Goal: Information Seeking & Learning: Learn about a topic

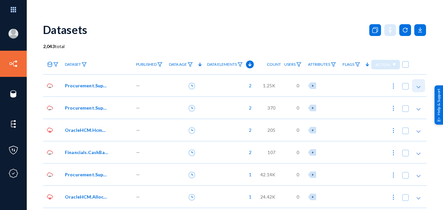
click at [418, 84] on icon at bounding box center [419, 87] width 7 height 7
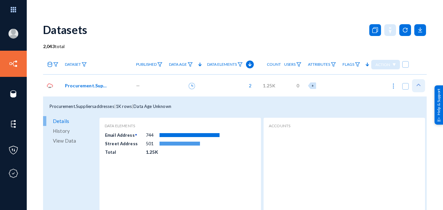
click at [418, 84] on icon at bounding box center [419, 85] width 7 height 7
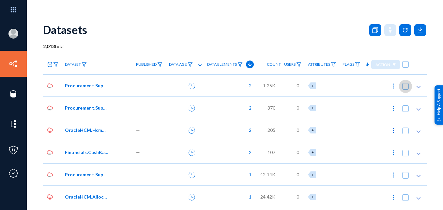
click at [404, 85] on span at bounding box center [405, 86] width 7 height 7
click at [405, 89] on input "checkbox" at bounding box center [405, 89] width 1 height 1
checkbox input "true"
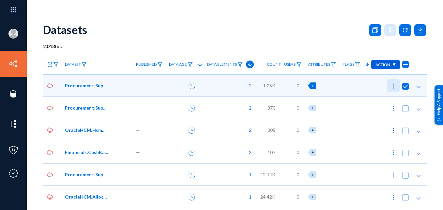
click at [393, 85] on img at bounding box center [393, 86] width 7 height 7
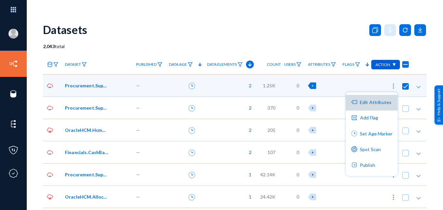
click at [387, 96] on button "Edit Attributes" at bounding box center [372, 103] width 52 height 16
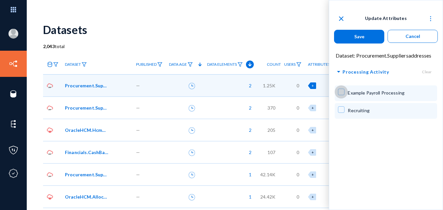
click at [344, 92] on span at bounding box center [341, 91] width 7 height 7
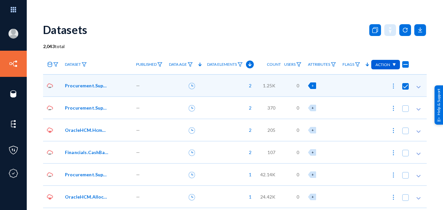
checkbox input "false"
click at [238, 86] on div "2" at bounding box center [230, 85] width 53 height 22
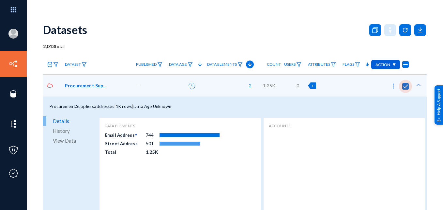
click at [403, 85] on span at bounding box center [405, 86] width 7 height 7
click at [405, 89] on input "checkbox" at bounding box center [405, 89] width 1 height 1
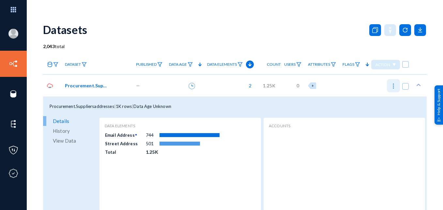
click at [392, 84] on img at bounding box center [393, 86] width 7 height 7
checkbox input "true"
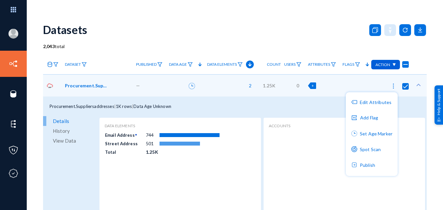
click at [337, 103] on div at bounding box center [221, 105] width 443 height 210
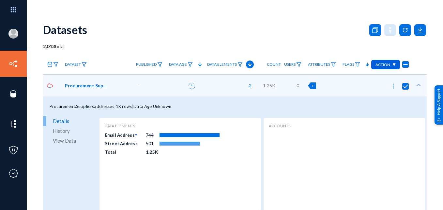
click at [393, 86] on img at bounding box center [393, 86] width 7 height 7
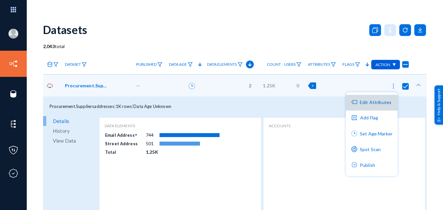
click at [386, 103] on button "Edit Attributes" at bounding box center [372, 103] width 52 height 16
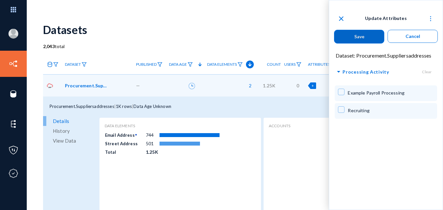
click at [341, 90] on span at bounding box center [341, 91] width 7 height 7
click at [342, 17] on mat-icon "close" at bounding box center [342, 19] width 8 height 8
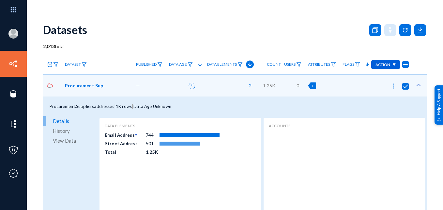
checkbox input "false"
click at [404, 85] on span at bounding box center [405, 86] width 7 height 7
click at [405, 89] on input "checkbox" at bounding box center [405, 89] width 1 height 1
checkbox input "false"
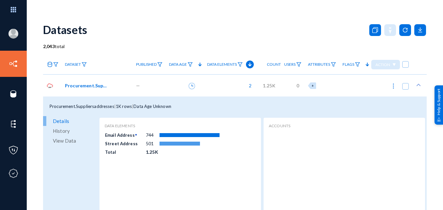
click at [104, 84] on span "Procurement.Suppliersaddresses" at bounding box center [87, 85] width 44 height 7
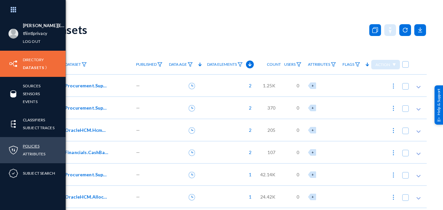
click at [29, 145] on link "Policies" at bounding box center [31, 146] width 17 height 8
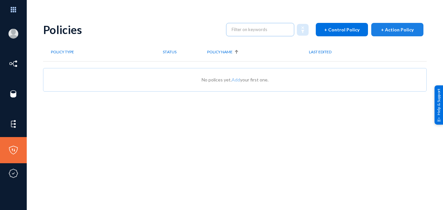
click at [381, 32] on span "+ Action Policy" at bounding box center [397, 30] width 33 height 6
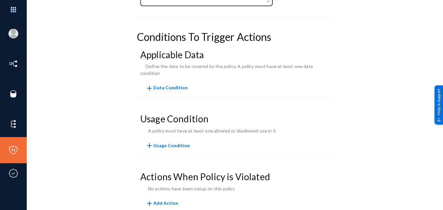
scroll to position [141, 0]
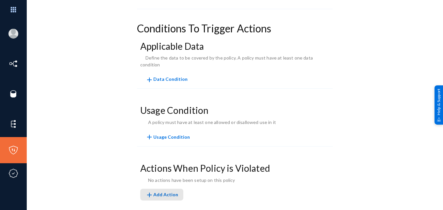
click at [170, 191] on span "add Add Action" at bounding box center [162, 194] width 33 height 6
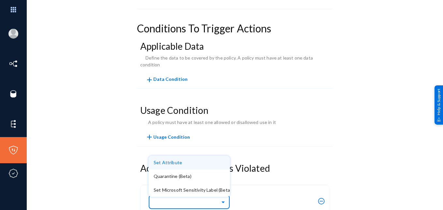
click at [175, 197] on div "Select Action" at bounding box center [187, 201] width 67 height 8
click at [178, 155] on div "Set Attribute" at bounding box center [189, 162] width 71 height 14
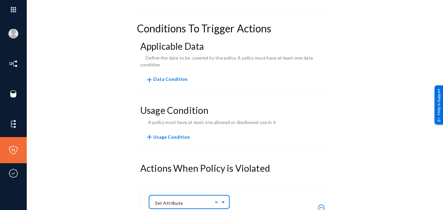
scroll to position [203, 0]
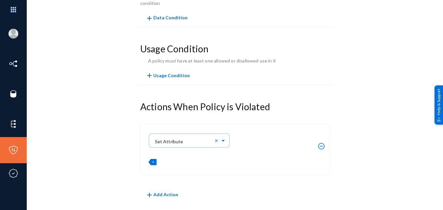
click at [153, 159] on span "+" at bounding box center [153, 161] width 2 height 4
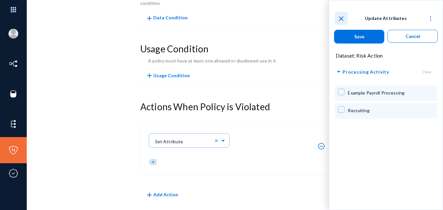
click at [340, 19] on mat-icon "close" at bounding box center [342, 19] width 8 height 8
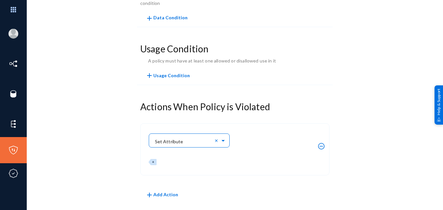
scroll to position [189, 0]
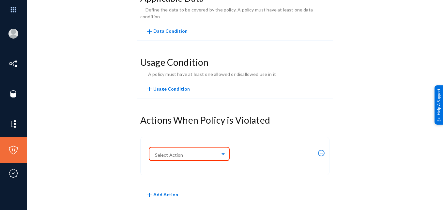
click at [95, 130] on div "Policy Summary Name Enabled Conditions To Trigger Actions Applicable Data Defin…" at bounding box center [235, 39] width 384 height 353
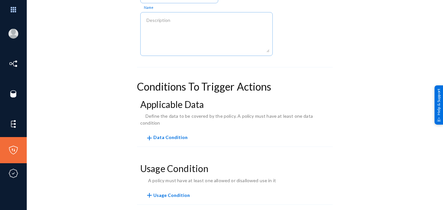
scroll to position [0, 0]
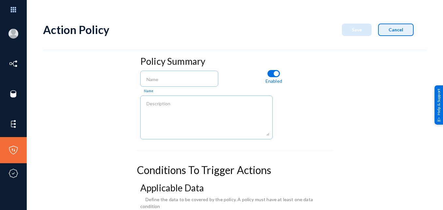
click at [396, 32] on span "Cancel" at bounding box center [396, 30] width 15 height 6
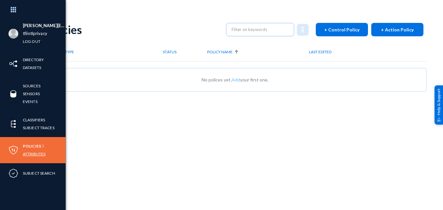
click at [33, 154] on link "Attributes" at bounding box center [34, 154] width 23 height 8
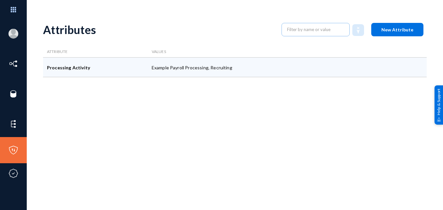
click at [91, 69] on div "Processing Activity" at bounding box center [95, 67] width 105 height 20
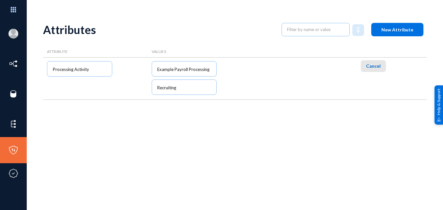
click at [369, 64] on span "Cancel" at bounding box center [373, 66] width 15 height 6
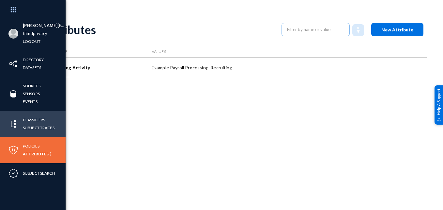
click at [33, 121] on link "Classifiers" at bounding box center [34, 120] width 22 height 8
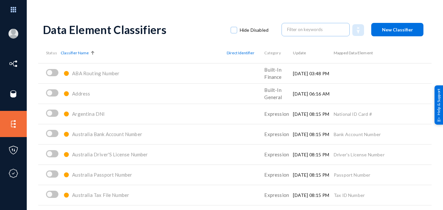
click at [92, 53] on div at bounding box center [92, 52] width 2 height 2
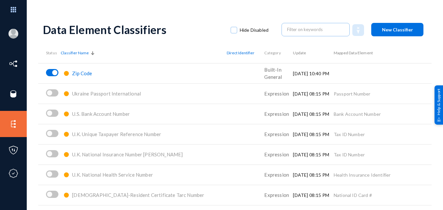
click at [90, 73] on span "Zip Code" at bounding box center [82, 73] width 20 height 6
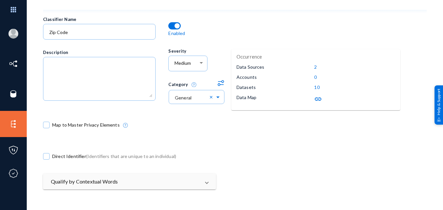
scroll to position [41, 0]
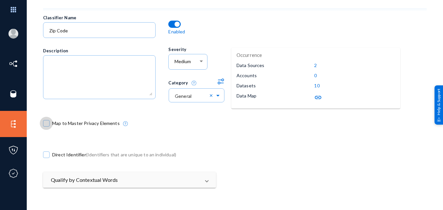
click at [45, 122] on span at bounding box center [46, 123] width 7 height 7
click at [46, 126] on input "Map to Master Privacy Elements" at bounding box center [46, 126] width 1 height 1
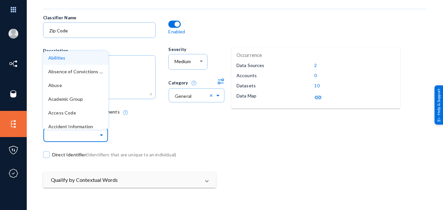
click at [102, 132] on span at bounding box center [103, 134] width 8 height 5
click at [142, 123] on div "Map to Master Privacy Elements Data Element Abilities Absence of Convictions In…" at bounding box center [199, 124] width 313 height 31
click at [103, 133] on span at bounding box center [103, 134] width 8 height 5
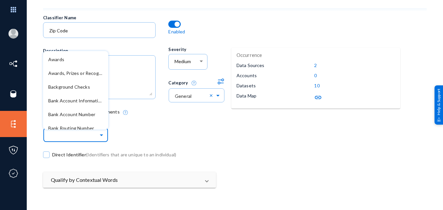
scroll to position [438, 0]
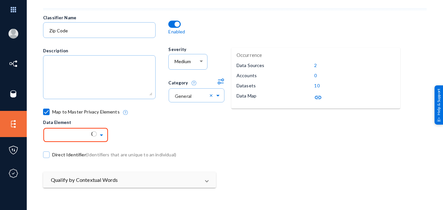
click at [169, 136] on div "Map to Master Privacy Elements Data Element" at bounding box center [199, 124] width 313 height 31
click at [47, 110] on span at bounding box center [46, 111] width 7 height 7
click at [47, 115] on input "Map to Master Privacy Elements" at bounding box center [46, 115] width 1 height 1
checkbox input "false"
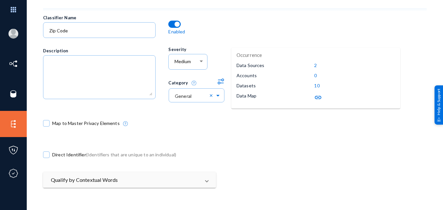
scroll to position [0, 0]
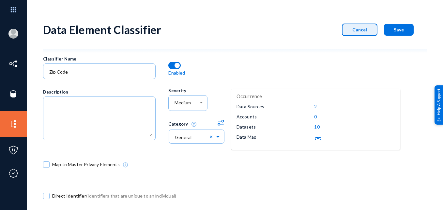
click at [364, 30] on span "Cancel" at bounding box center [360, 30] width 15 height 6
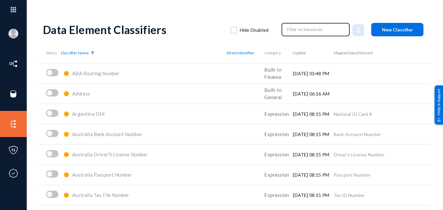
click at [311, 26] on input "text" at bounding box center [315, 29] width 57 height 10
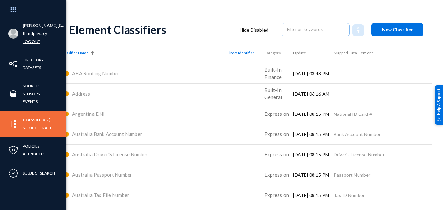
click at [28, 40] on link "Log out" at bounding box center [32, 42] width 18 height 8
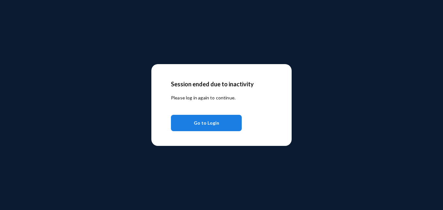
click at [209, 121] on span "Go to Login" at bounding box center [206, 123] width 25 height 12
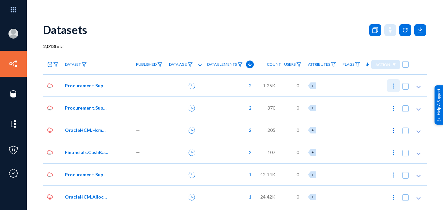
click at [391, 87] on img at bounding box center [393, 86] width 7 height 7
checkbox input "true"
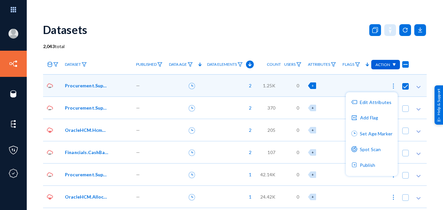
click at [338, 48] on div at bounding box center [221, 105] width 443 height 210
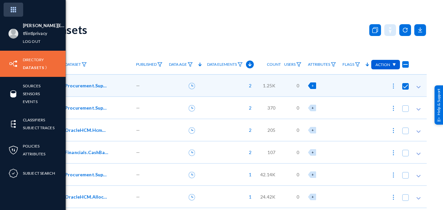
click at [11, 10] on img at bounding box center [14, 10] width 20 height 14
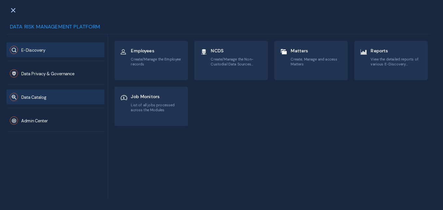
click at [48, 94] on button "Data Catalog" at bounding box center [56, 96] width 98 height 15
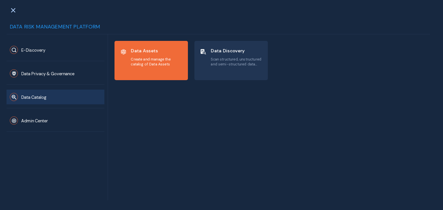
click at [139, 57] on span "Create and manage the catalog of Data Assets" at bounding box center [157, 61] width 52 height 9
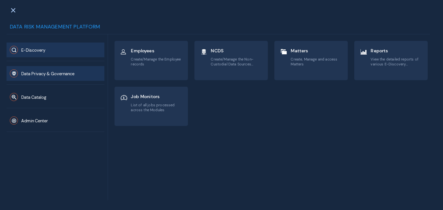
click at [35, 68] on button "Data Privacy & Governance" at bounding box center [56, 73] width 98 height 15
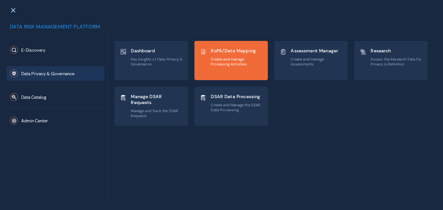
click at [224, 65] on span "Create and manage Processing Activities" at bounding box center [237, 61] width 52 height 9
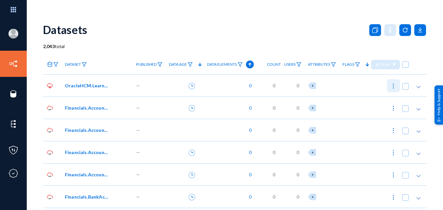
click at [392, 85] on img at bounding box center [393, 86] width 7 height 7
checkbox input "true"
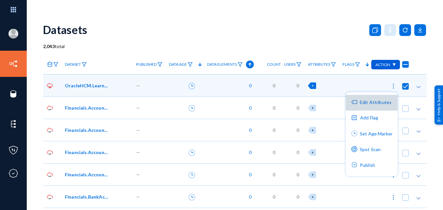
click at [382, 105] on button "Edit Attributes" at bounding box center [372, 103] width 52 height 16
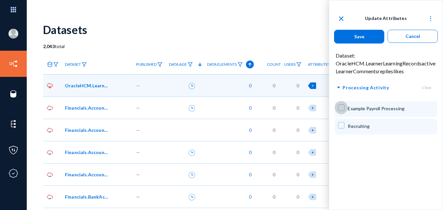
click at [339, 106] on span at bounding box center [341, 107] width 7 height 7
click at [360, 35] on span "Save" at bounding box center [359, 37] width 10 height 6
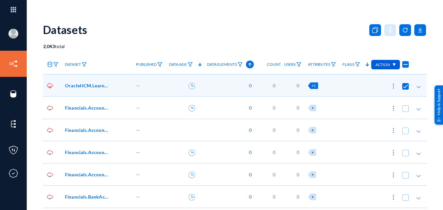
click at [312, 84] on span "+1" at bounding box center [314, 85] width 4 height 4
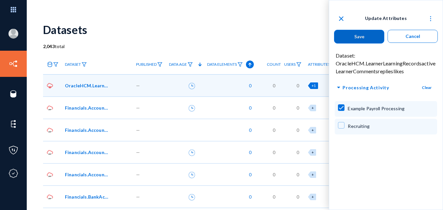
click at [340, 107] on span at bounding box center [341, 107] width 7 height 7
checkbox input "false"
click at [364, 37] on span "Save" at bounding box center [359, 37] width 10 height 6
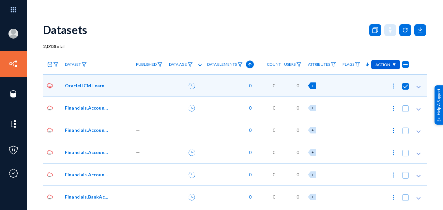
click at [317, 26] on div "Datasets" at bounding box center [235, 29] width 384 height 26
click at [390, 86] on img at bounding box center [393, 86] width 7 height 7
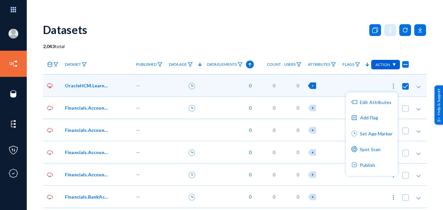
click at [298, 26] on div at bounding box center [221, 105] width 443 height 210
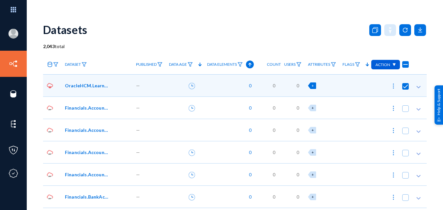
click at [238, 26] on div "Datasets" at bounding box center [235, 29] width 384 height 26
click at [403, 87] on span at bounding box center [405, 86] width 7 height 7
click at [405, 89] on input "checkbox" at bounding box center [405, 89] width 1 height 1
checkbox input "false"
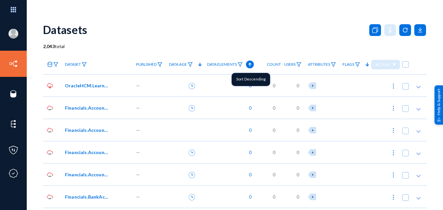
click at [246, 66] on icon at bounding box center [250, 64] width 8 height 8
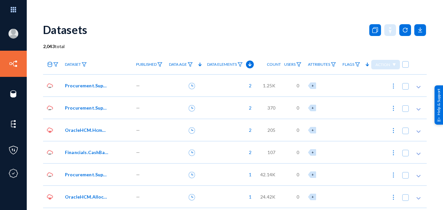
click at [247, 86] on span "2" at bounding box center [249, 85] width 6 height 7
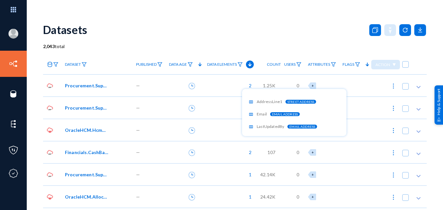
click at [259, 41] on div at bounding box center [221, 105] width 443 height 210
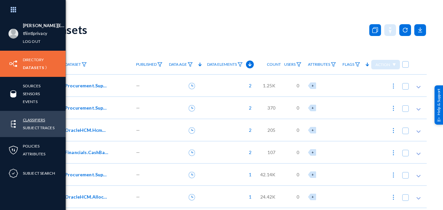
click at [38, 120] on link "Classifiers" at bounding box center [34, 120] width 22 height 8
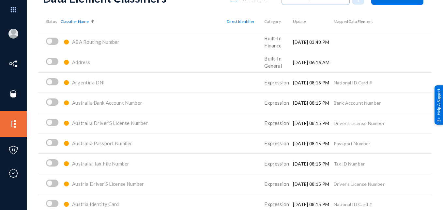
scroll to position [32, 0]
click at [94, 19] on div at bounding box center [93, 19] width 4 height 1
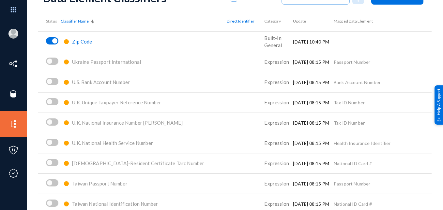
click at [86, 41] on span "Zip Code" at bounding box center [82, 42] width 20 height 6
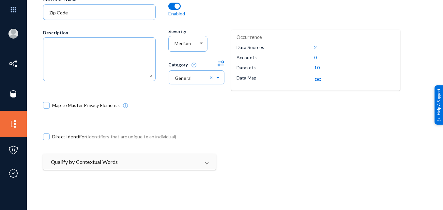
scroll to position [59, 0]
click at [49, 104] on span at bounding box center [46, 105] width 7 height 7
click at [47, 108] on input "Map to Master Privacy Elements" at bounding box center [46, 108] width 1 height 1
checkbox input "true"
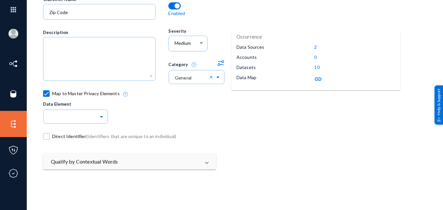
click at [187, 108] on div "Map to Master Privacy Elements Data Element" at bounding box center [199, 105] width 313 height 31
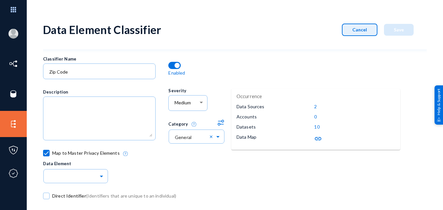
click at [355, 33] on button "Cancel" at bounding box center [360, 30] width 36 height 12
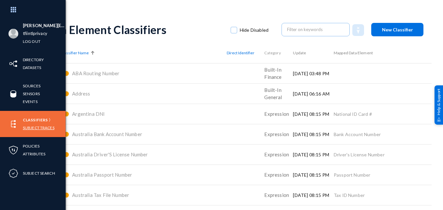
click at [49, 126] on link "Subject Traces" at bounding box center [39, 128] width 32 height 8
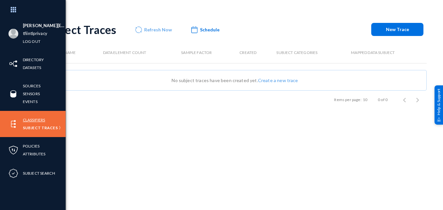
click at [26, 119] on link "Classifiers" at bounding box center [34, 120] width 22 height 8
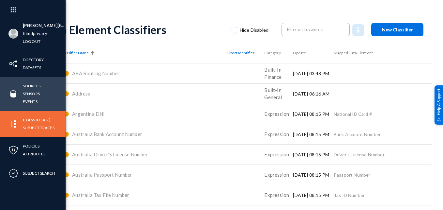
click at [31, 88] on link "Sources" at bounding box center [32, 86] width 18 height 8
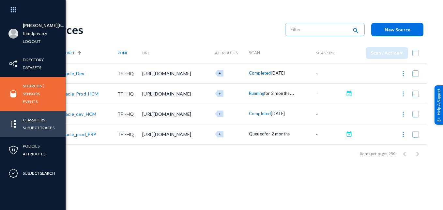
click at [35, 120] on link "Classifiers" at bounding box center [34, 120] width 22 height 8
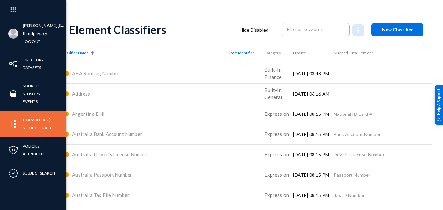
click at [163, 13] on div "[PERSON_NAME][EMAIL_ADDRESS][PERSON_NAME][DOMAIN_NAME] tfiintlprivacy Log out D…" at bounding box center [221, 105] width 443 height 210
click at [17, 11] on img at bounding box center [14, 10] width 20 height 14
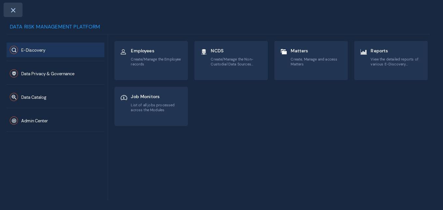
click at [14, 9] on span at bounding box center [13, 10] width 6 height 5
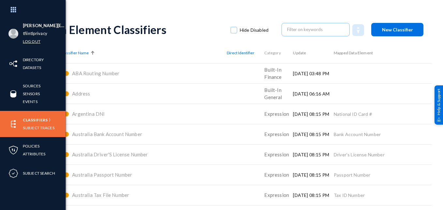
click at [32, 41] on link "Log out" at bounding box center [32, 42] width 18 height 8
